Goal: Task Accomplishment & Management: Use online tool/utility

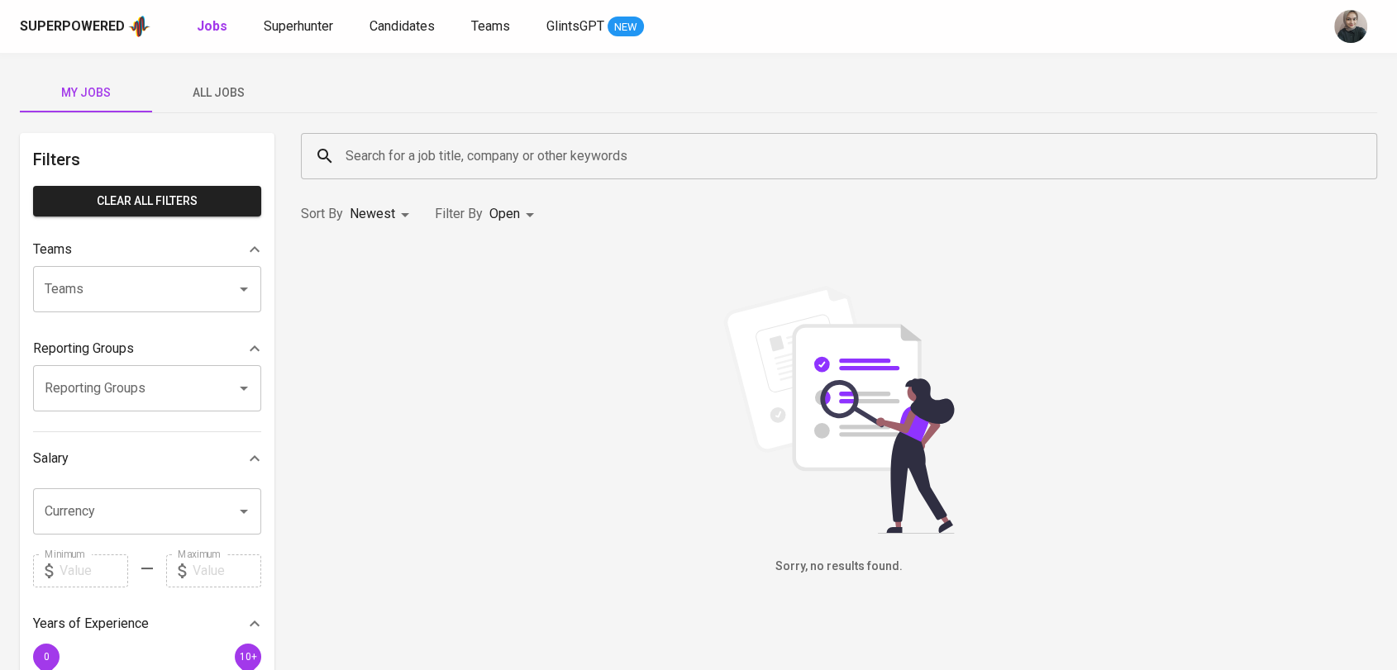
click at [337, 35] on div "Jobs Superhunter Candidates Teams GlintsGPT NEW" at bounding box center [420, 27] width 447 height 21
click at [305, 25] on span "Superhunter" at bounding box center [298, 26] width 69 height 16
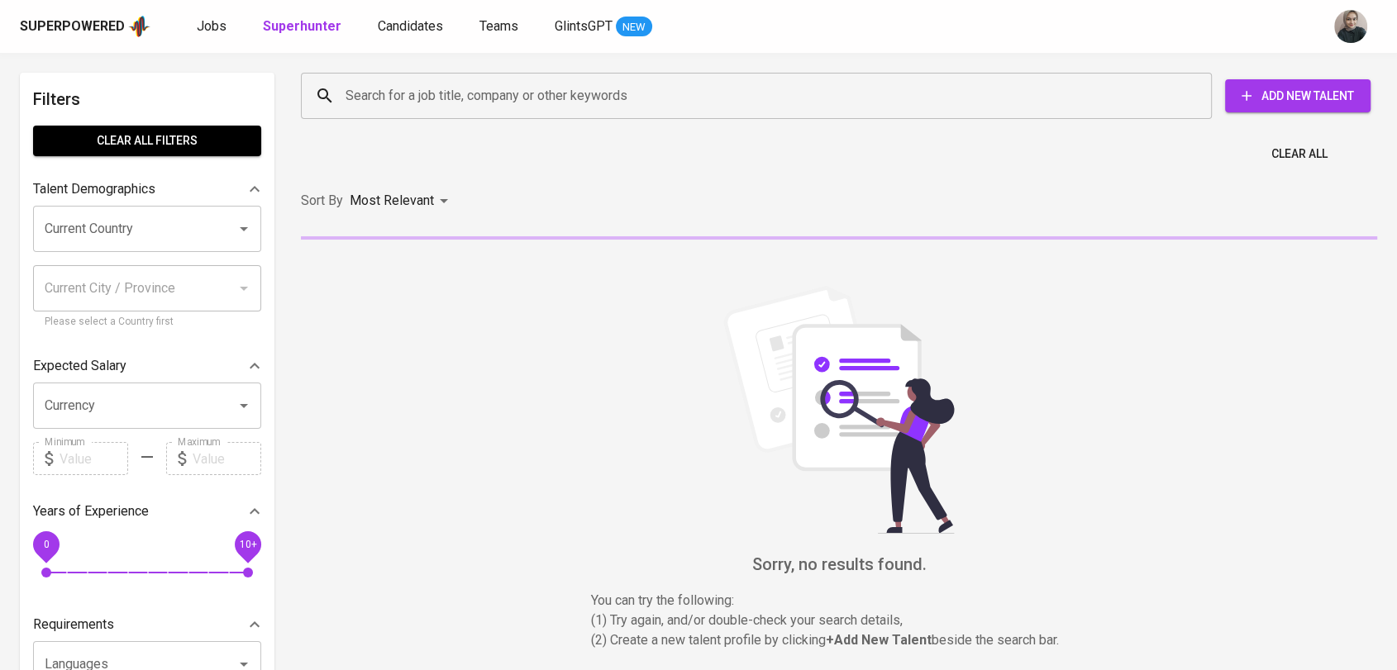
click at [470, 94] on input "Search for a job title, company or other keywords" at bounding box center [760, 95] width 838 height 31
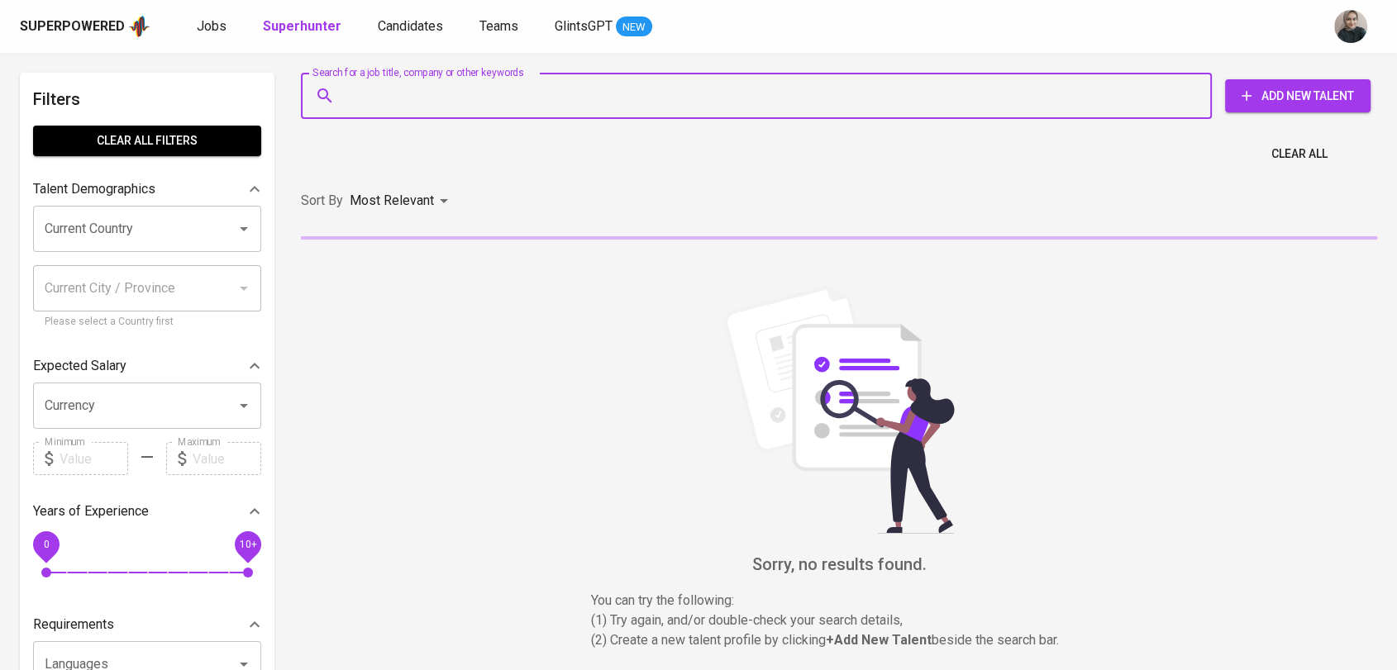
paste input "[EMAIL_ADDRESS][DOMAIN_NAME]"
type input "[EMAIL_ADDRESS][DOMAIN_NAME]"
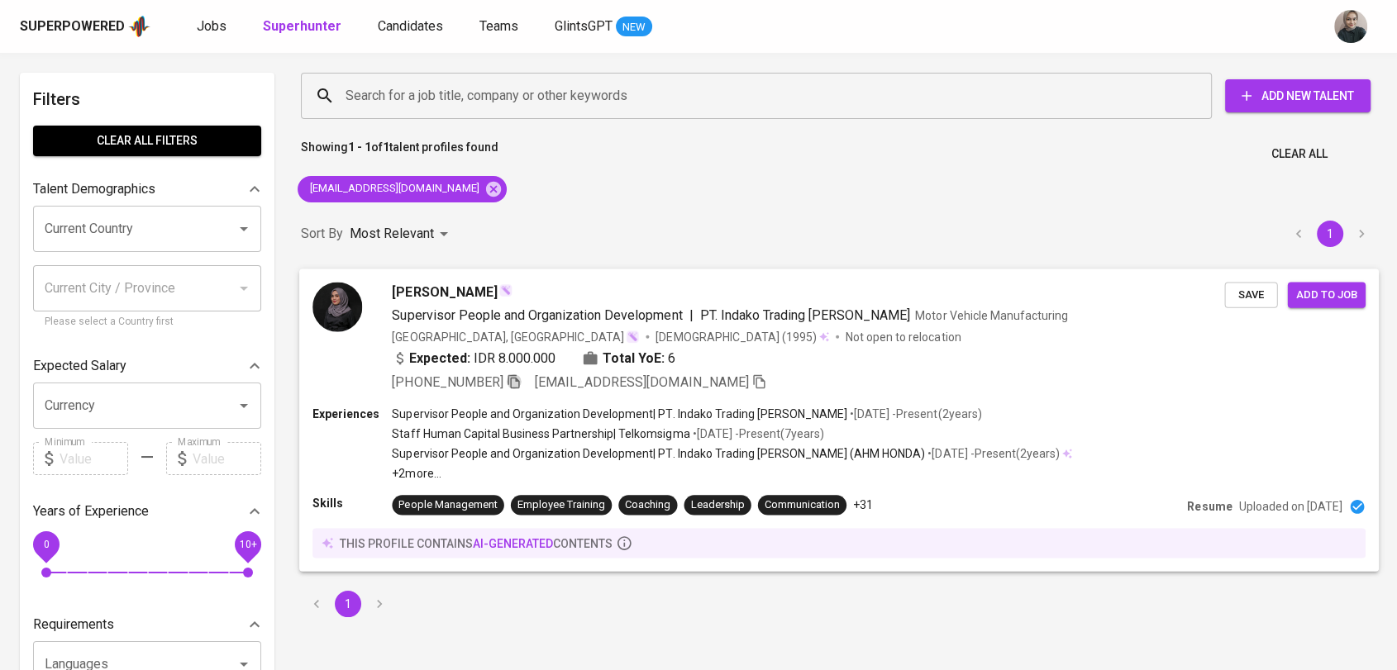
click at [517, 379] on icon "button" at bounding box center [514, 381] width 15 height 15
